Goal: Task Accomplishment & Management: Manage account settings

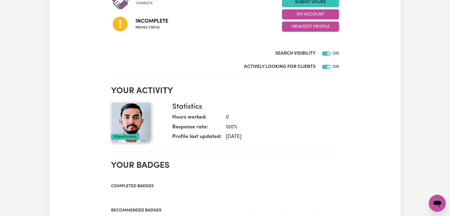
scroll to position [30, 0]
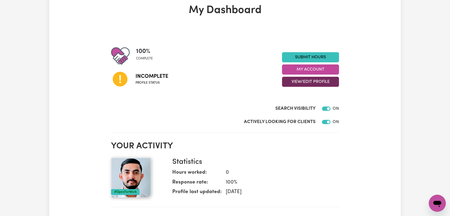
click at [328, 79] on button "View/Edit Profile" at bounding box center [310, 82] width 57 height 10
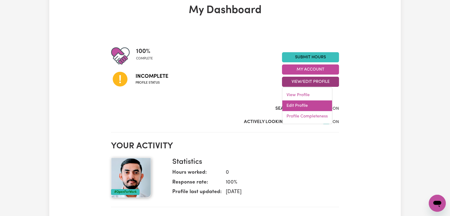
click at [323, 104] on link "Edit Profile" at bounding box center [307, 105] width 50 height 11
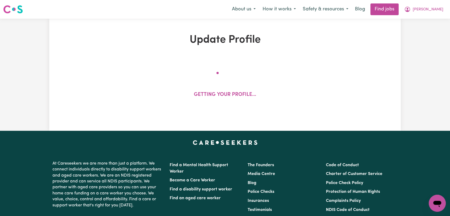
select select "[DEMOGRAPHIC_DATA]"
select select "Student Visa"
select select "Studying a healthcare related degree or qualification"
select select "55"
select select "70"
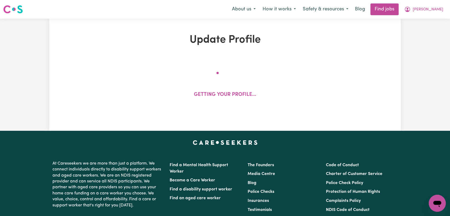
select select "90"
select select "120"
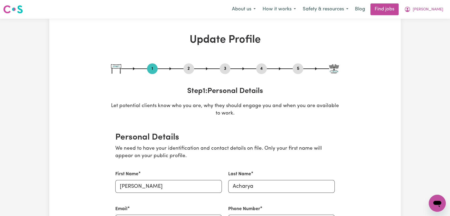
click at [189, 65] on button "2" at bounding box center [188, 68] width 11 height 7
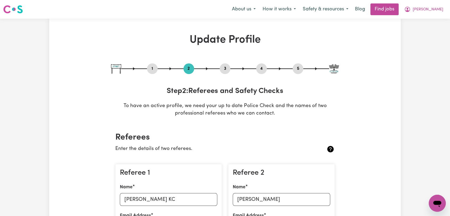
drag, startPoint x: 226, startPoint y: 71, endPoint x: 235, endPoint y: 95, distance: 25.7
click at [226, 71] on button "3" at bounding box center [225, 68] width 11 height 7
select select "2024"
select select "Certificate III (Individual Support)"
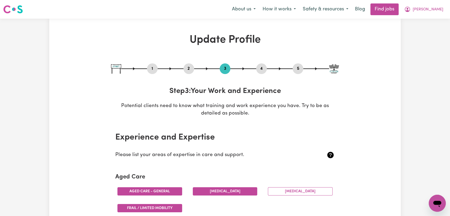
click at [263, 69] on button "4" at bounding box center [261, 68] width 11 height 7
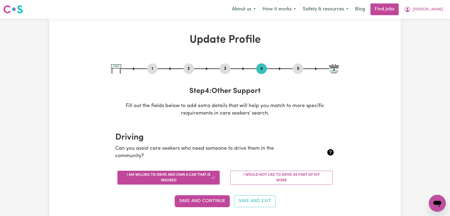
click at [297, 67] on button "5" at bounding box center [298, 68] width 11 height 7
select select "I am providing services through another platform"
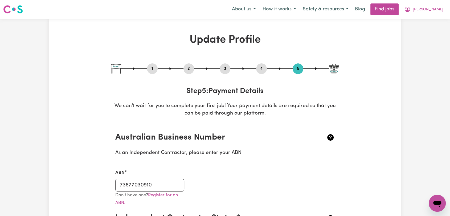
click at [191, 69] on button "2" at bounding box center [188, 68] width 11 height 7
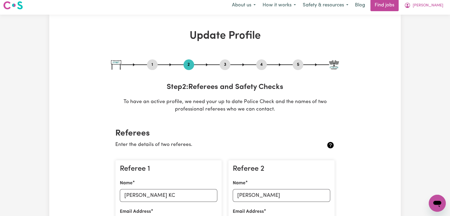
scroll to position [30, 0]
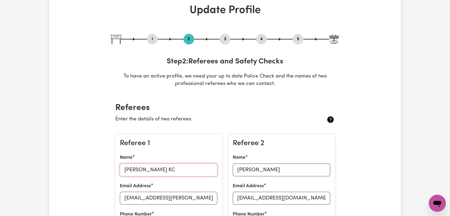
drag, startPoint x: 157, startPoint y: 171, endPoint x: 125, endPoint y: 177, distance: 33.1
click at [125, 177] on div "Referee 1 Name [PERSON_NAME] KC Email Address [EMAIL_ADDRESS][PERSON_NAME][DOMA…" at bounding box center [168, 201] width 106 height 134
paste input "[EMAIL_ADDRESS][DOMAIN_NAME]"
type input "[EMAIL_ADDRESS][DOMAIN_NAME]"
click at [181, 199] on input "[EMAIL_ADDRESS][PERSON_NAME][DOMAIN_NAME]" at bounding box center [168, 198] width 97 height 13
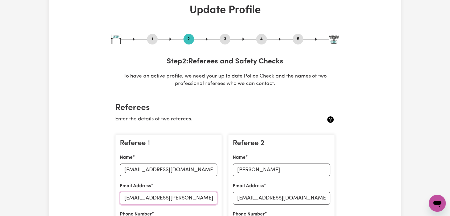
click at [181, 199] on input "[EMAIL_ADDRESS][PERSON_NAME][DOMAIN_NAME]" at bounding box center [168, 198] width 97 height 13
paste input "[EMAIL_ADDRESS][DOMAIN_NAME]"
type input "[EMAIL_ADDRESS][DOMAIN_NAME]"
click at [173, 172] on input "[EMAIL_ADDRESS][DOMAIN_NAME]" at bounding box center [168, 169] width 97 height 13
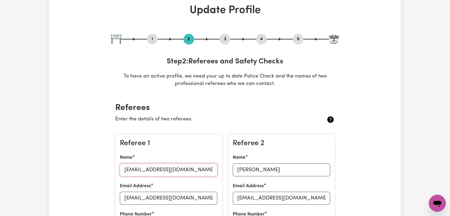
click at [173, 172] on input "[EMAIL_ADDRESS][DOMAIN_NAME]" at bounding box center [168, 169] width 97 height 13
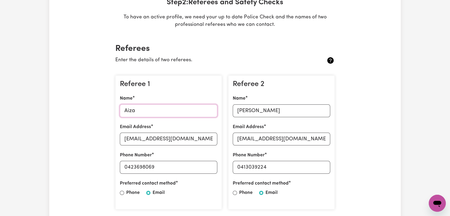
type input "Aiza"
click at [140, 164] on input "0423698069" at bounding box center [168, 167] width 97 height 13
click at [140, 163] on input "0423698069" at bounding box center [168, 167] width 97 height 13
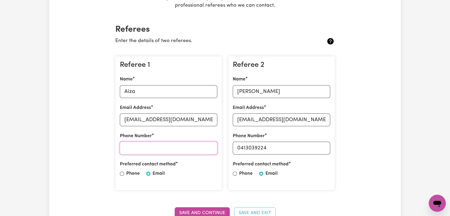
scroll to position [118, 0]
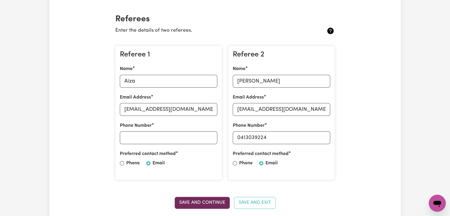
click at [203, 204] on button "Save and Continue" at bounding box center [202, 203] width 55 height 12
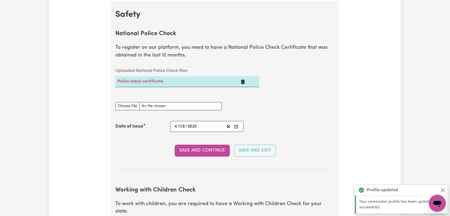
scroll to position [342, 0]
